Goal: Information Seeking & Learning: Find specific fact

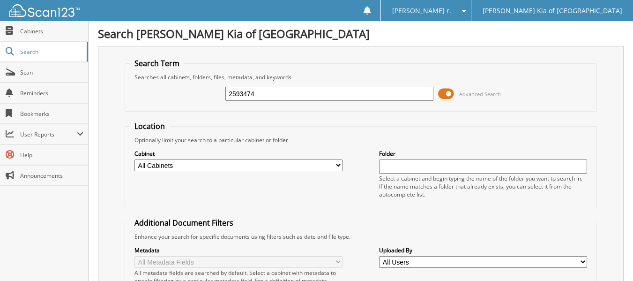
type input "2593474"
drag, startPoint x: 245, startPoint y: 94, endPoint x: 535, endPoint y: 87, distance: 290.0
click at [512, 94] on div "2593474 Advanced Search" at bounding box center [361, 93] width 462 height 25
type input "2593349"
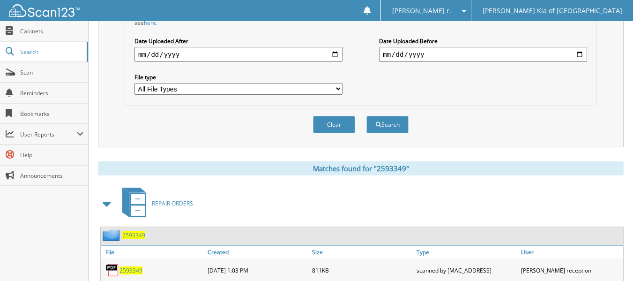
scroll to position [295, 0]
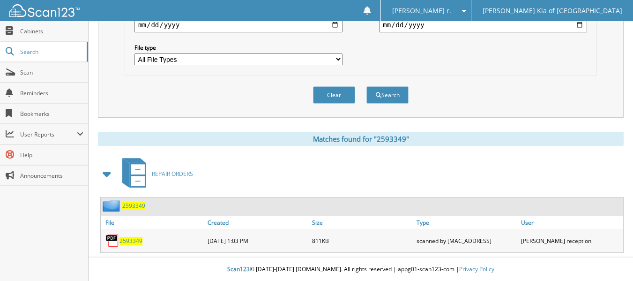
click at [134, 205] on span "2593349" at bounding box center [133, 205] width 23 height 8
